Goal: Task Accomplishment & Management: Manage account settings

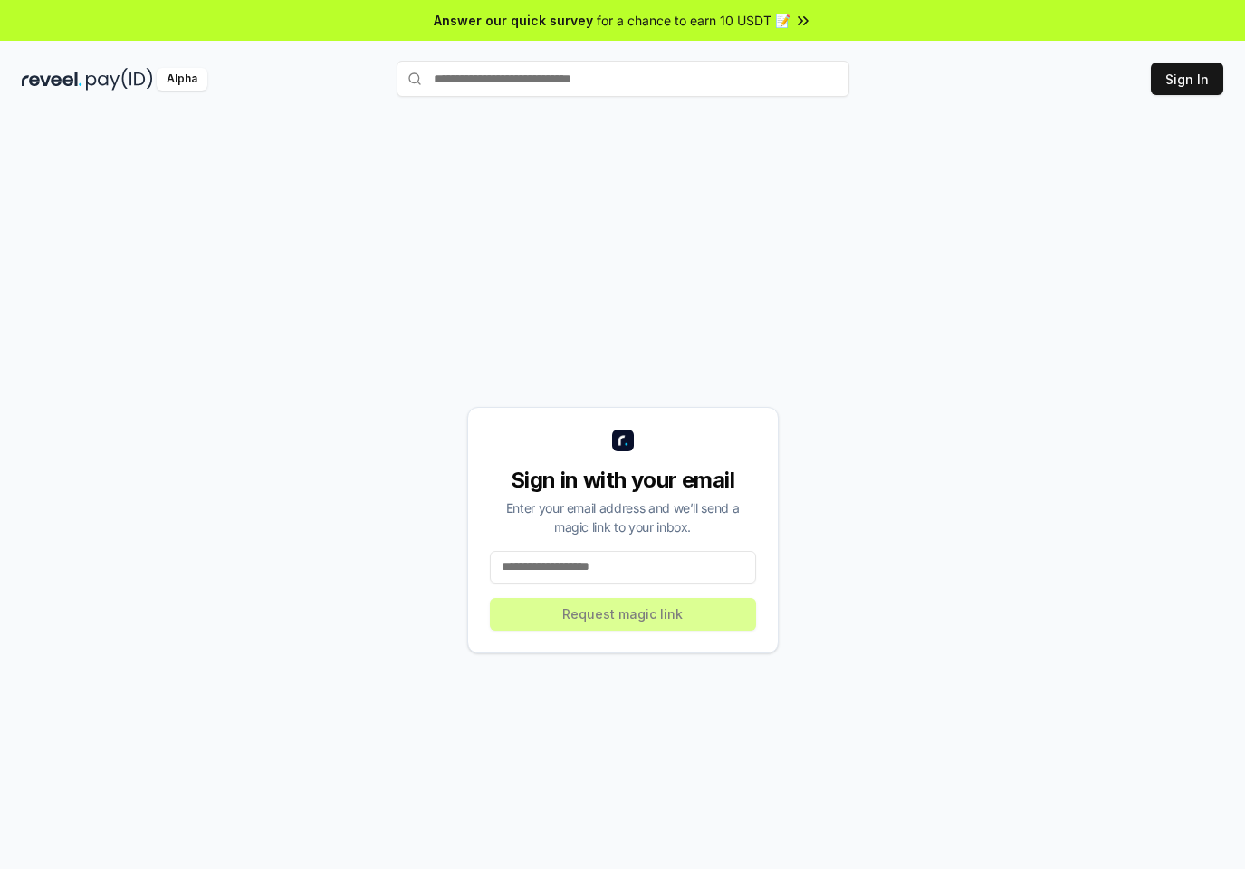
click at [547, 577] on input at bounding box center [623, 567] width 266 height 33
click at [572, 569] on input at bounding box center [623, 567] width 266 height 33
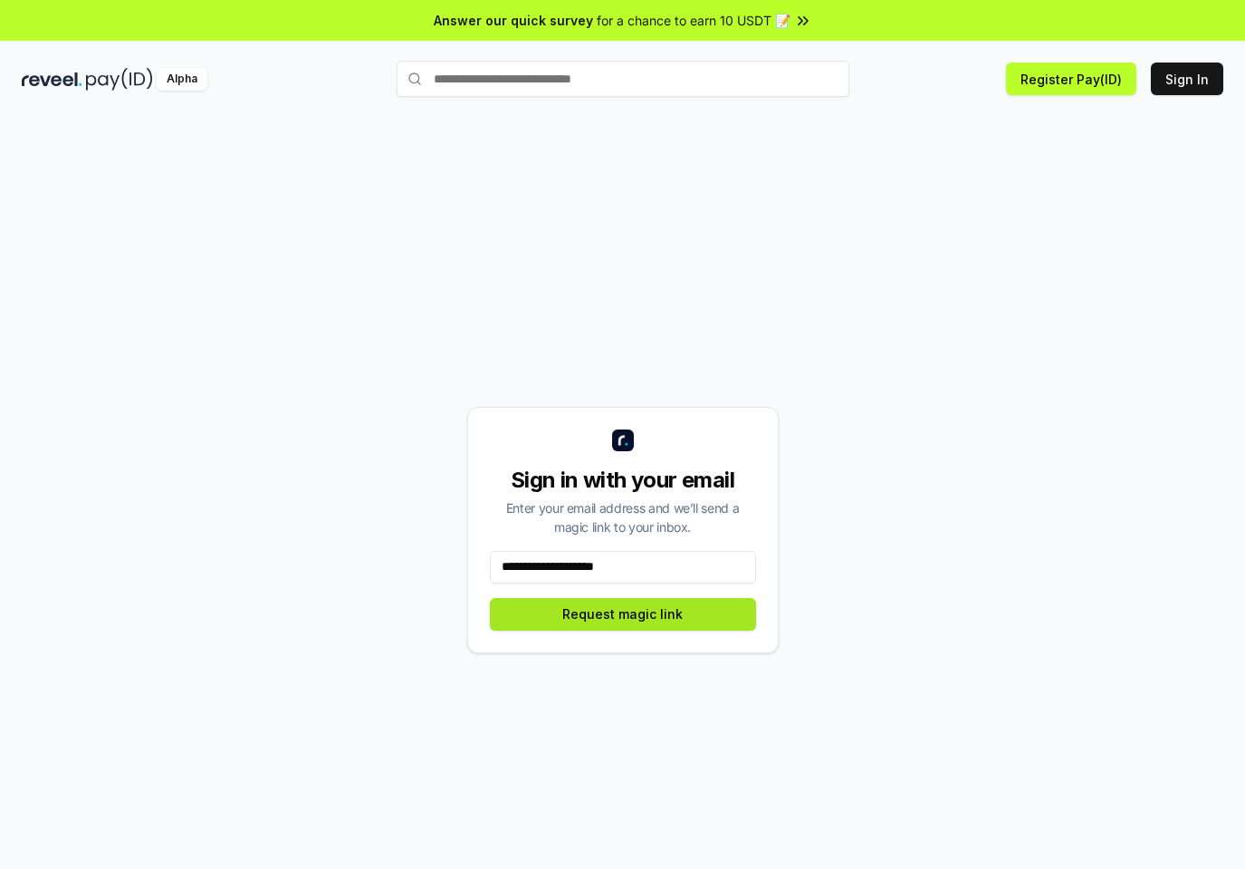
type input "**********"
click at [611, 622] on button "Request magic link" at bounding box center [623, 614] width 266 height 33
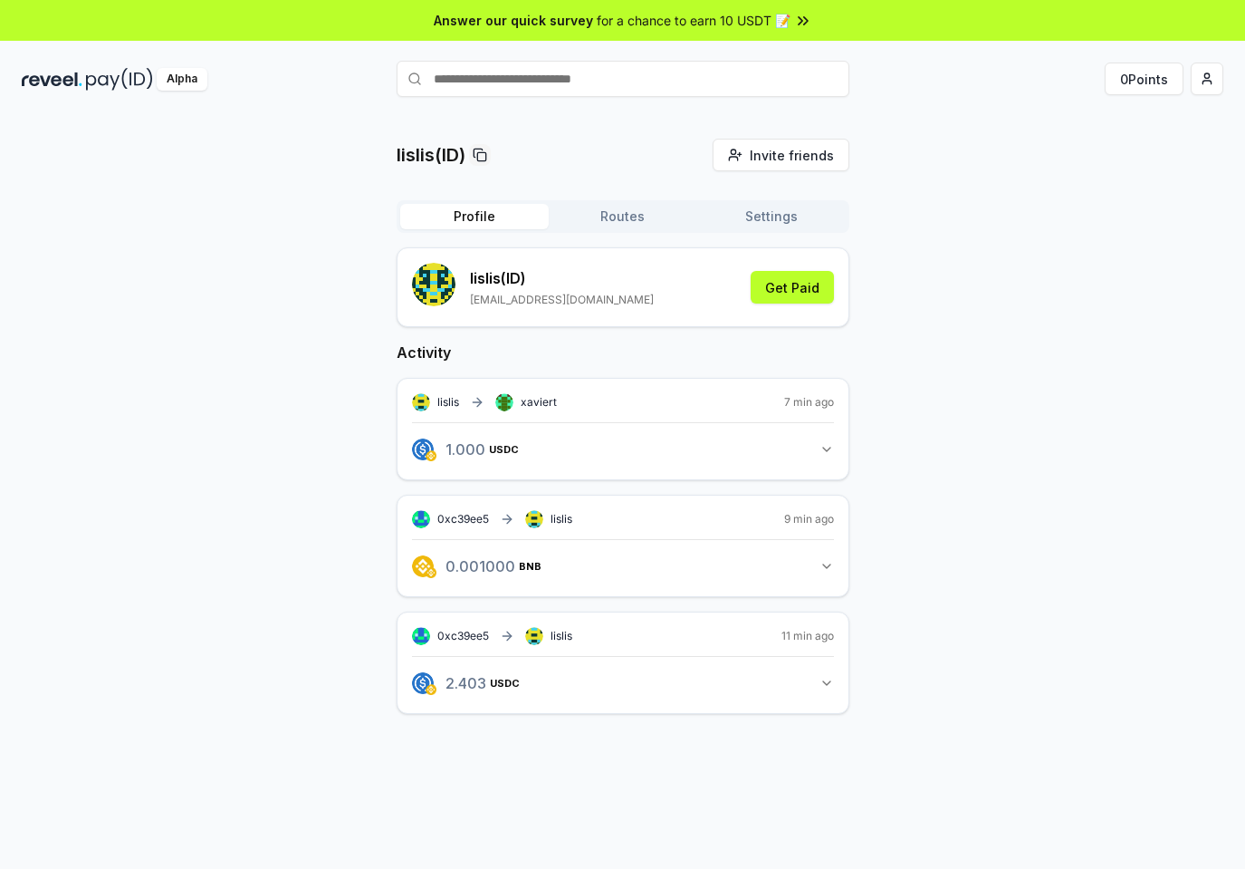
click at [537, 404] on span "xaviert" at bounding box center [539, 402] width 36 height 14
click at [622, 418] on div "lislis xaviert 7 min ago 1.000 USDC 1 USDC" at bounding box center [623, 429] width 453 height 102
